Goal: Transaction & Acquisition: Book appointment/travel/reservation

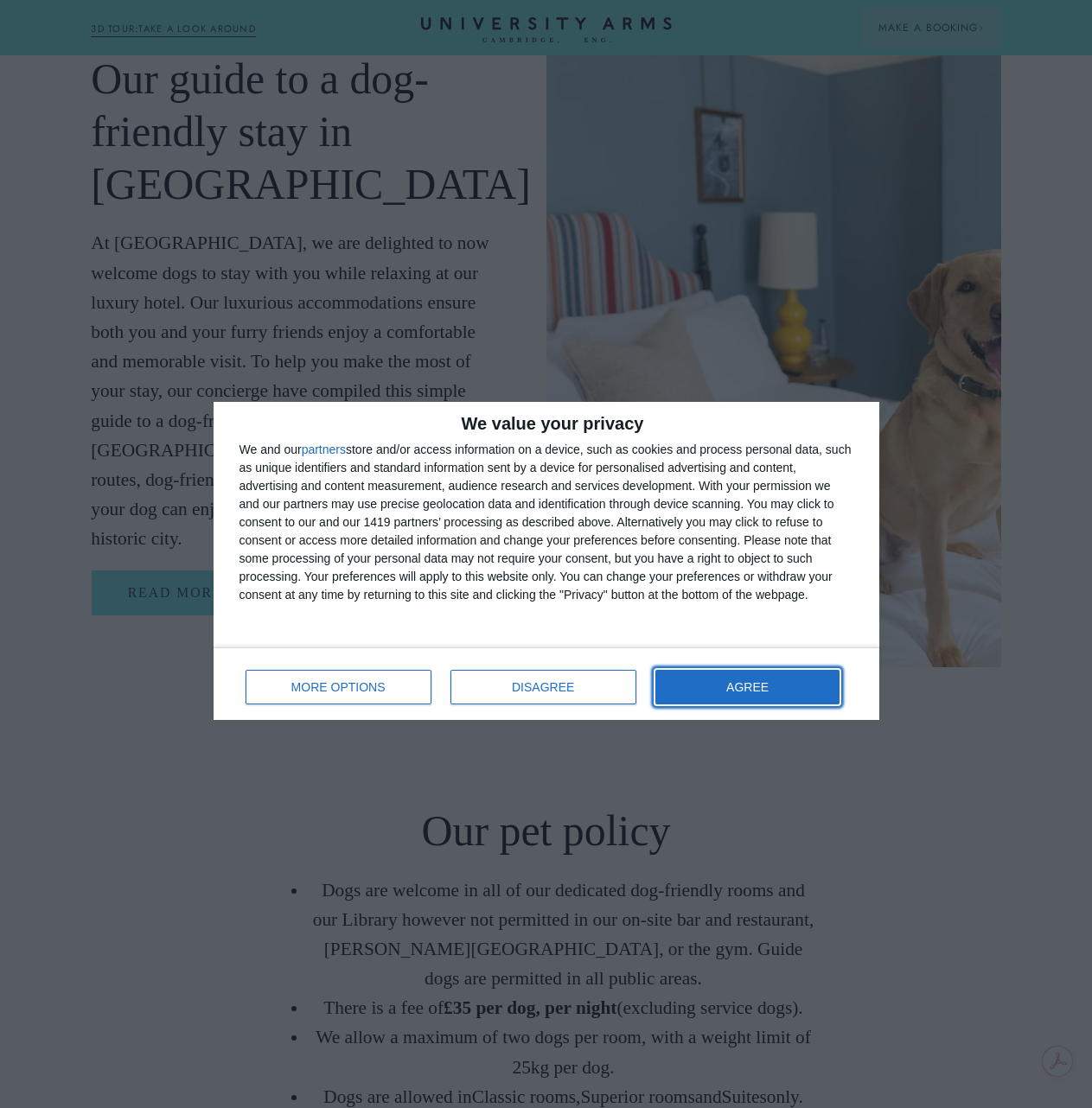
drag, startPoint x: 795, startPoint y: 695, endPoint x: 860, endPoint y: 878, distance: 194.2
click at [795, 695] on button "AGREE" at bounding box center [747, 687] width 185 height 35
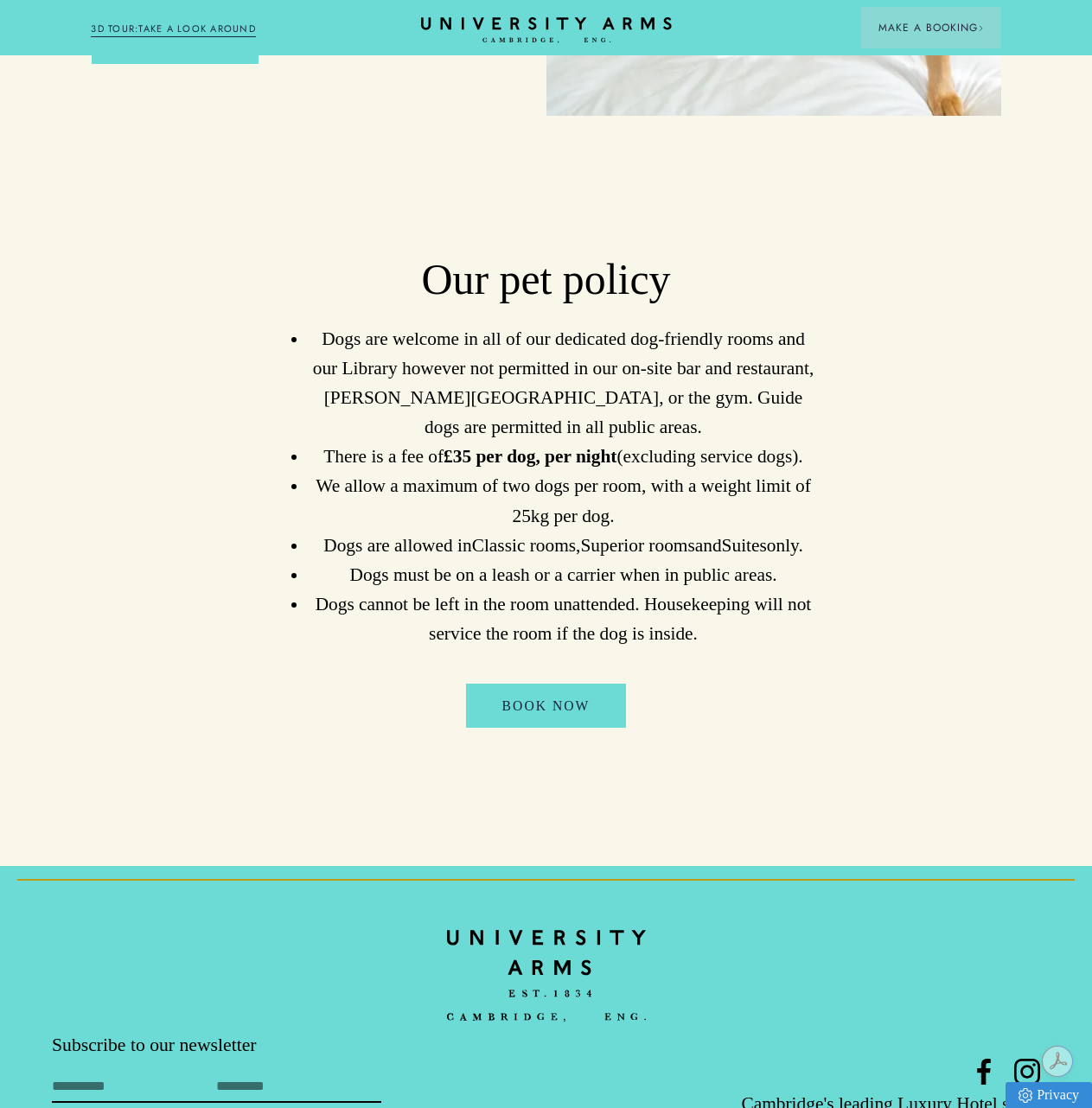
scroll to position [2506, 0]
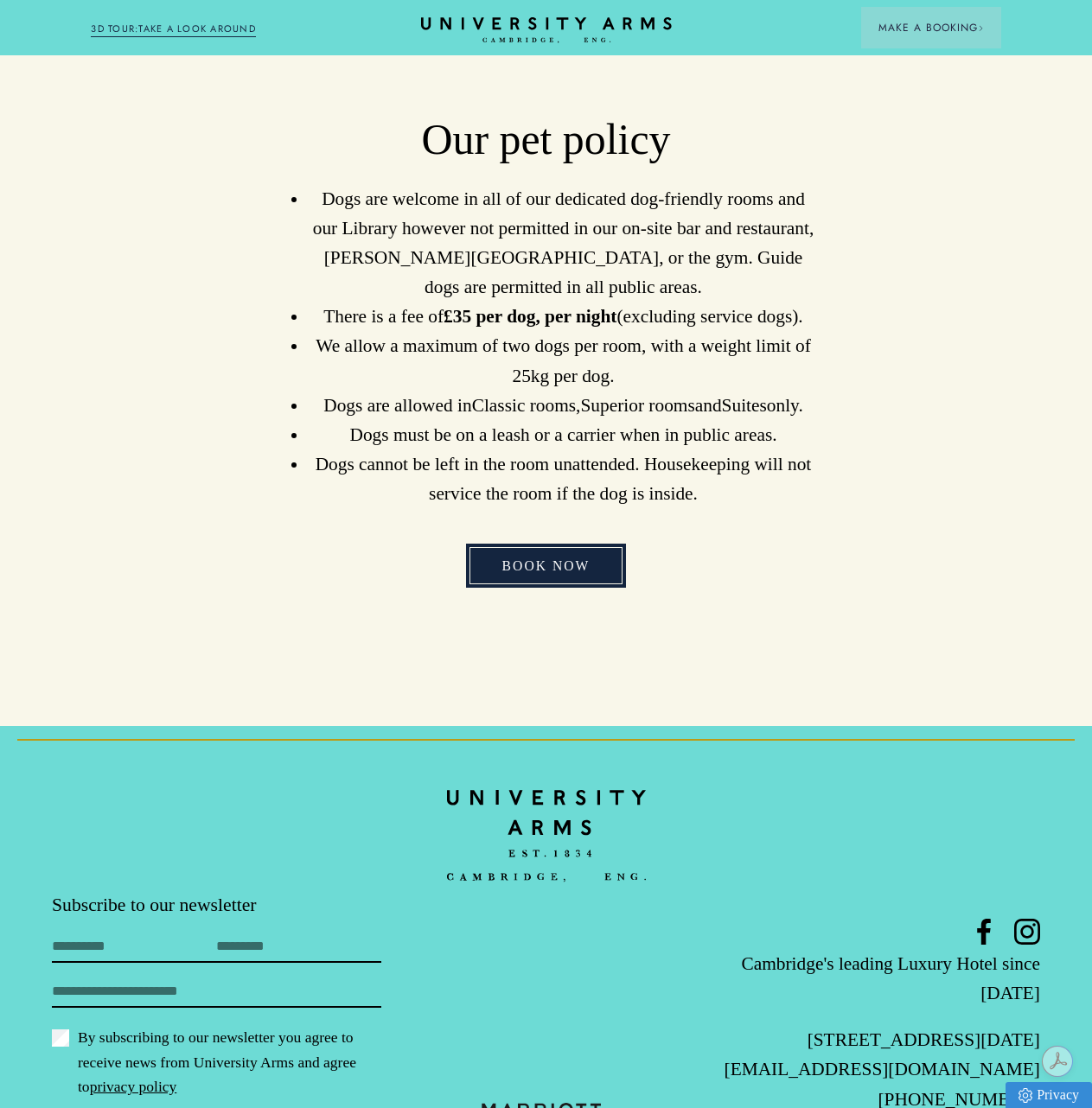
click at [546, 544] on link "Book Now" at bounding box center [546, 566] width 161 height 44
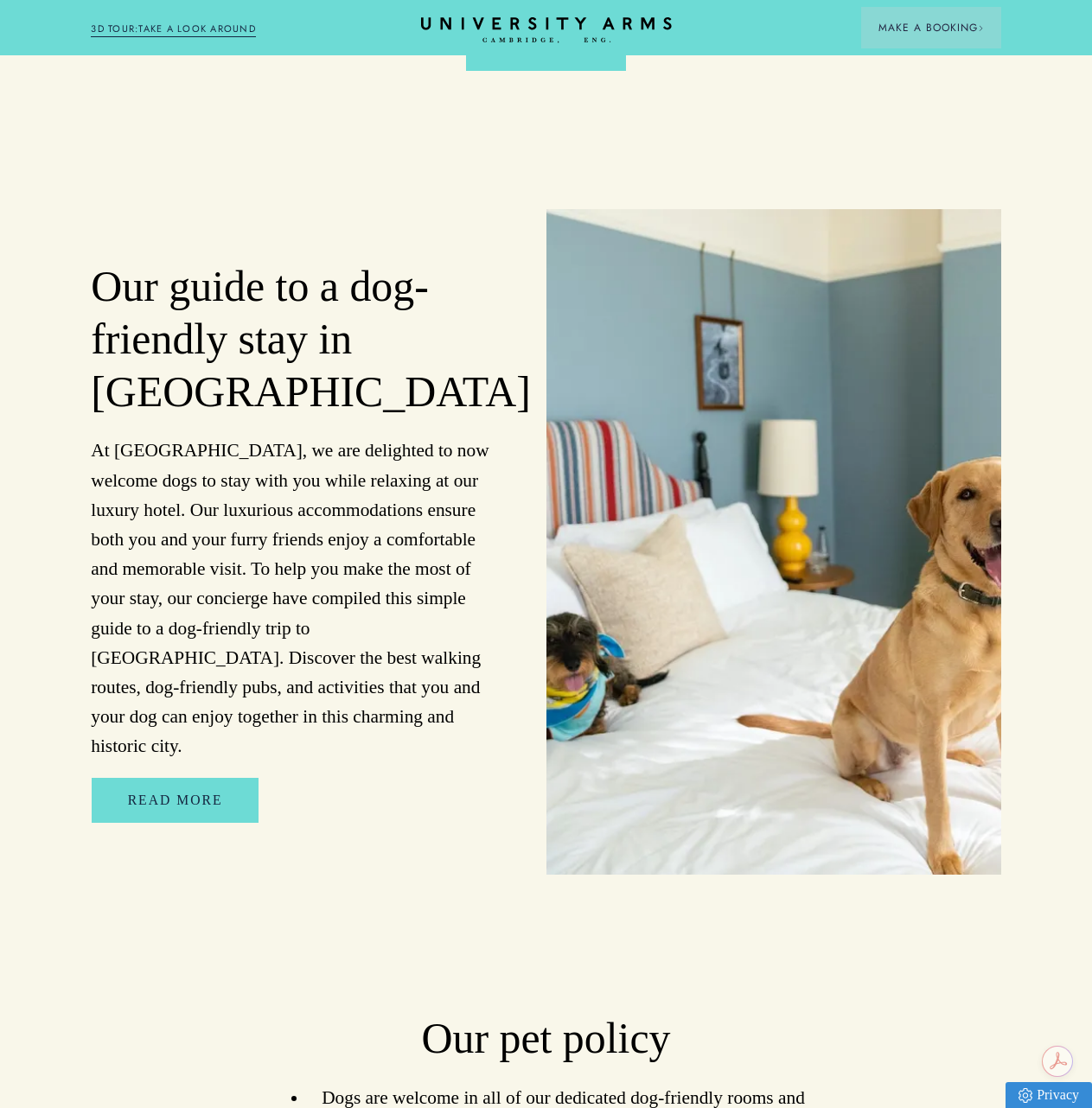
scroll to position [1175, 0]
